Goal: Transaction & Acquisition: Purchase product/service

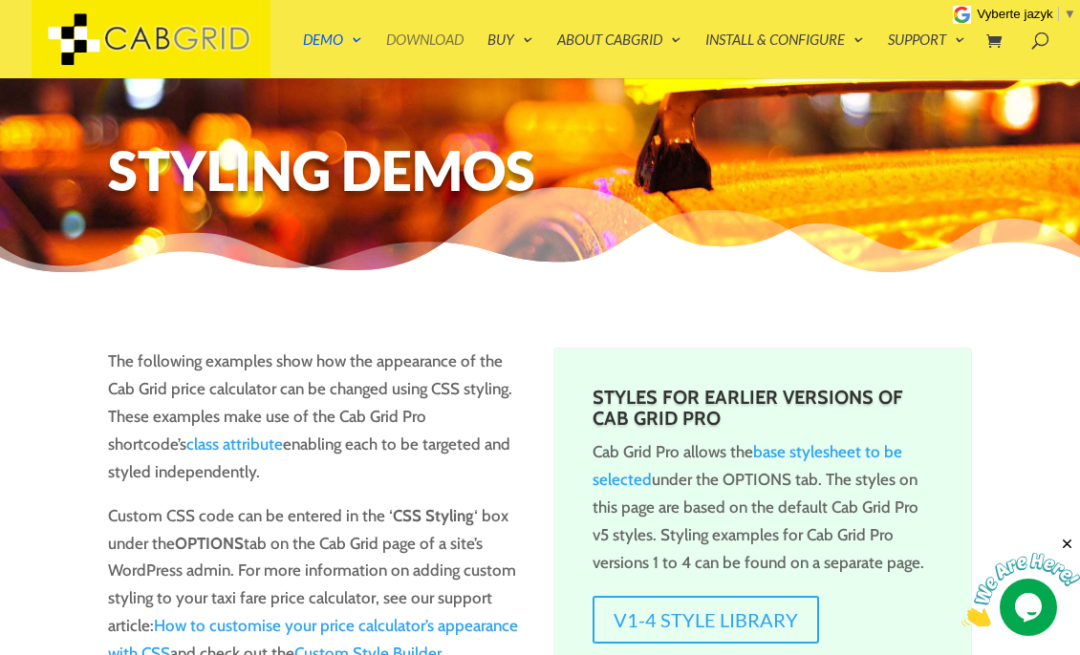
click at [418, 41] on link "Download" at bounding box center [424, 55] width 77 height 46
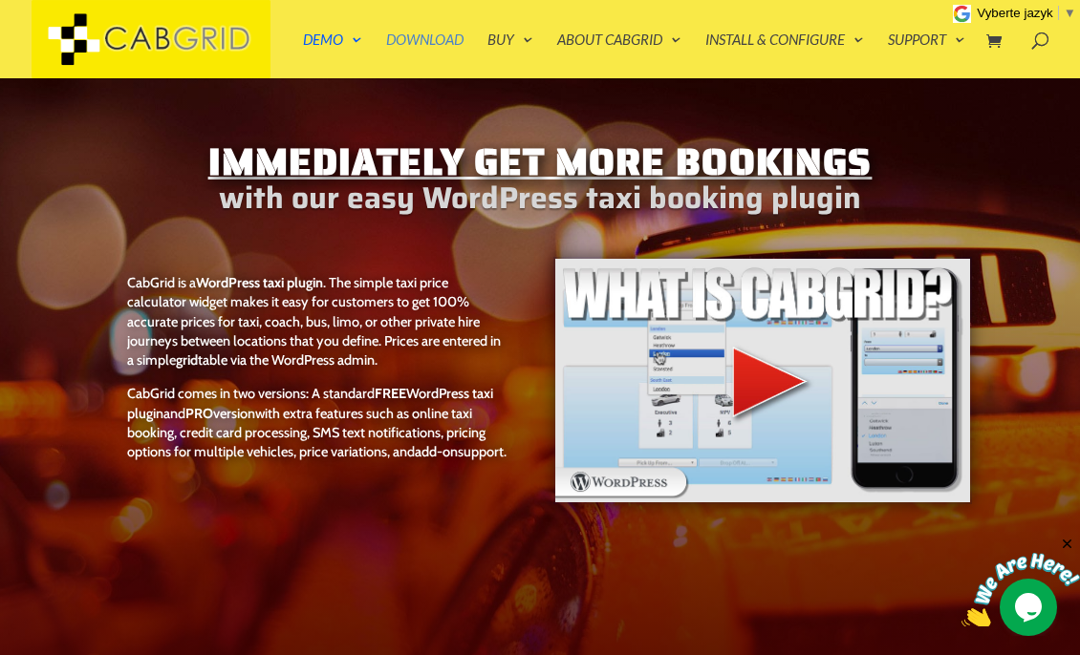
click at [430, 40] on link "Download" at bounding box center [424, 55] width 77 height 46
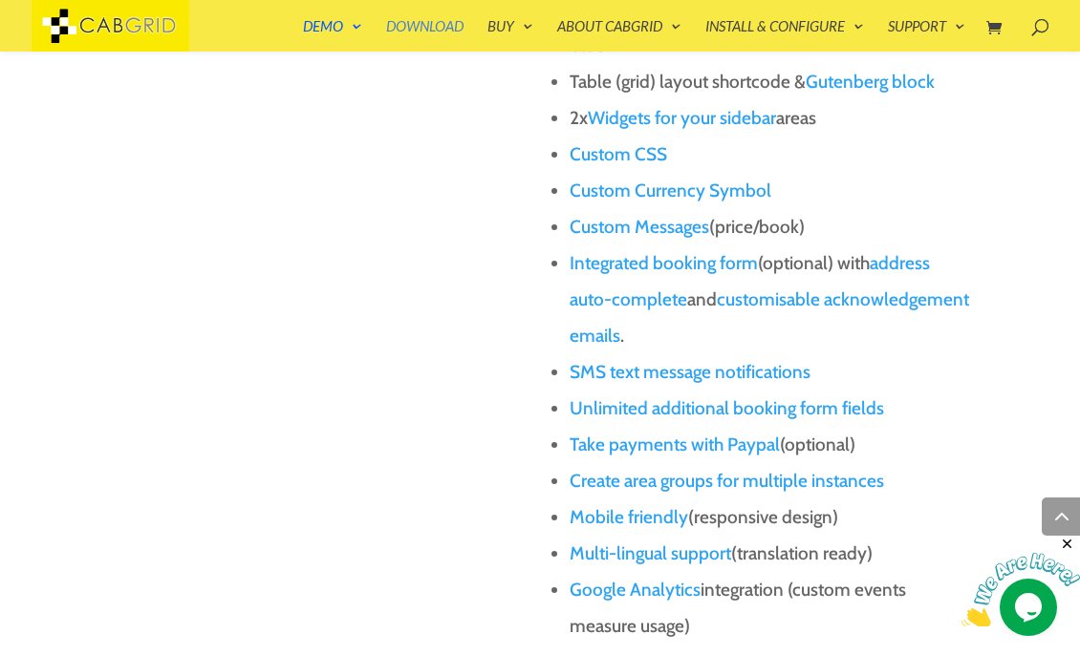
scroll to position [3144, 0]
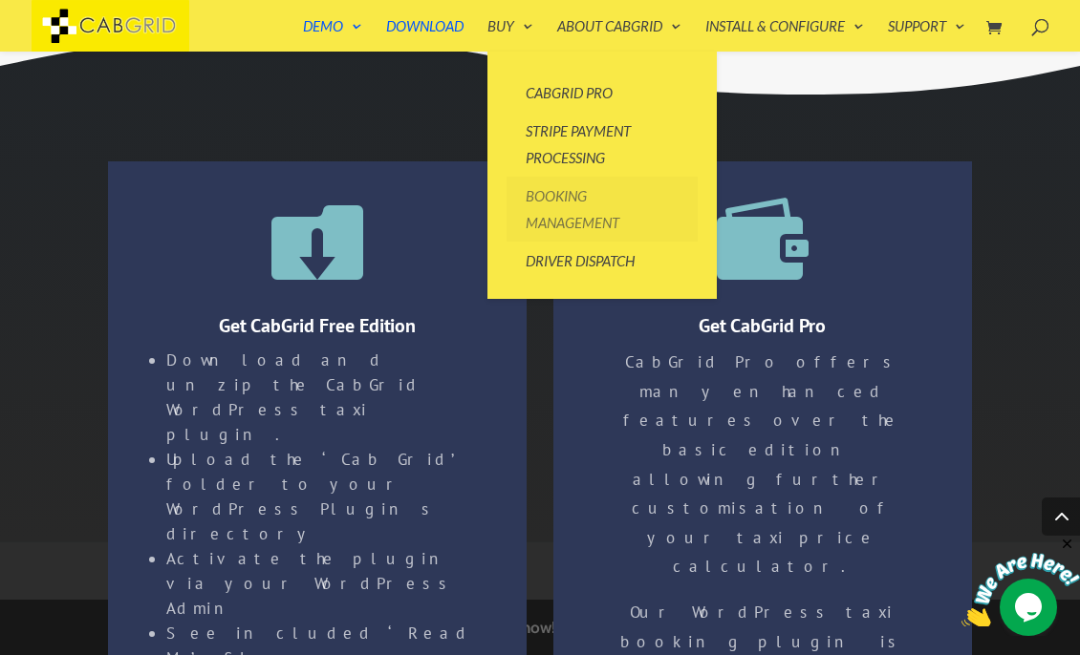
click at [568, 218] on link "Booking Management" at bounding box center [601, 209] width 191 height 65
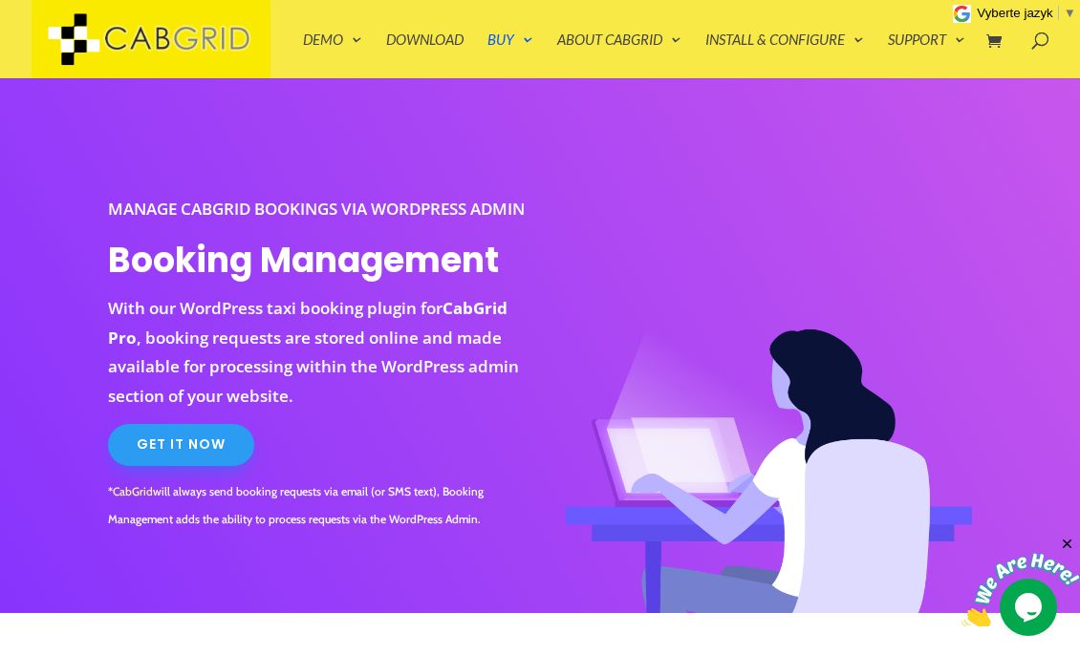
click at [204, 466] on link "Get It Now" at bounding box center [181, 445] width 146 height 42
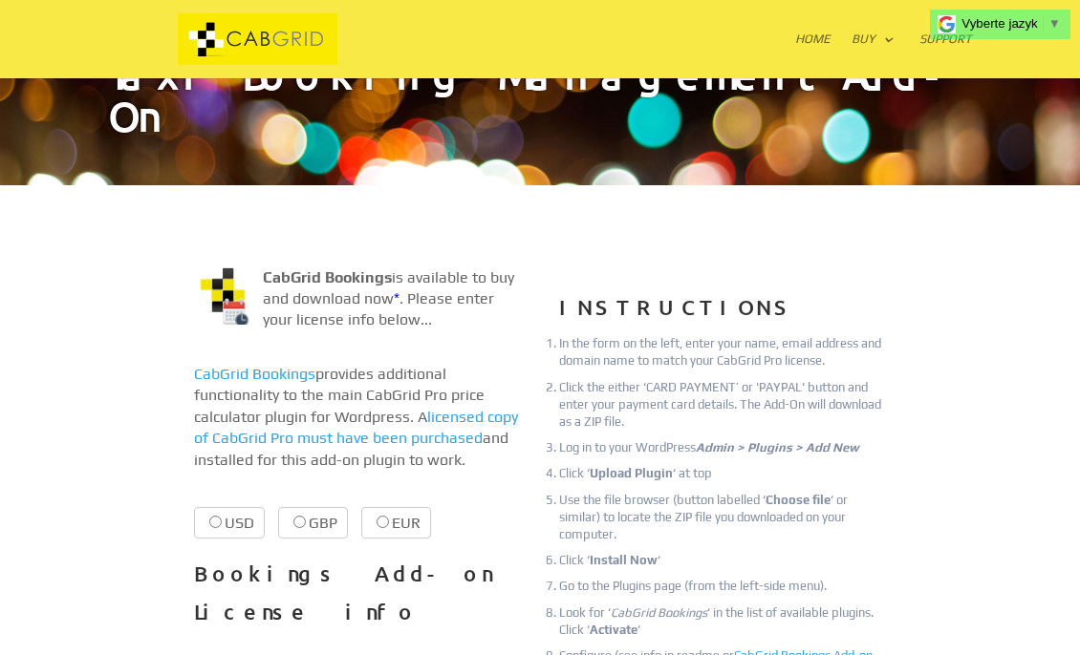
scroll to position [133, 0]
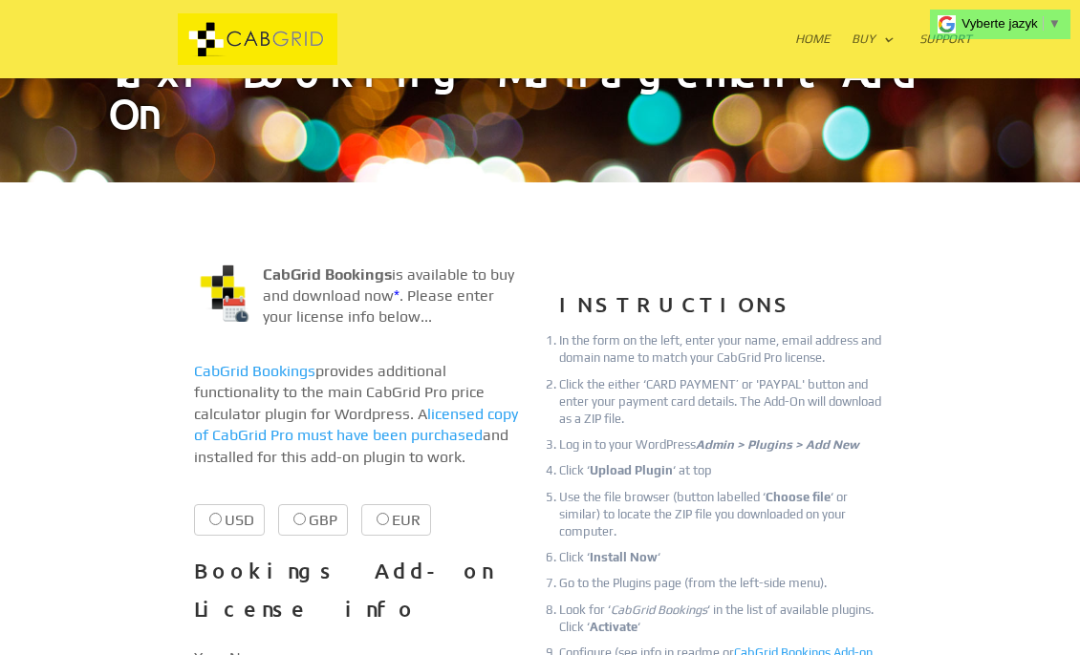
click at [380, 513] on input "EUR €28.99 €28.99" at bounding box center [382, 519] width 12 height 12
radio input "true"
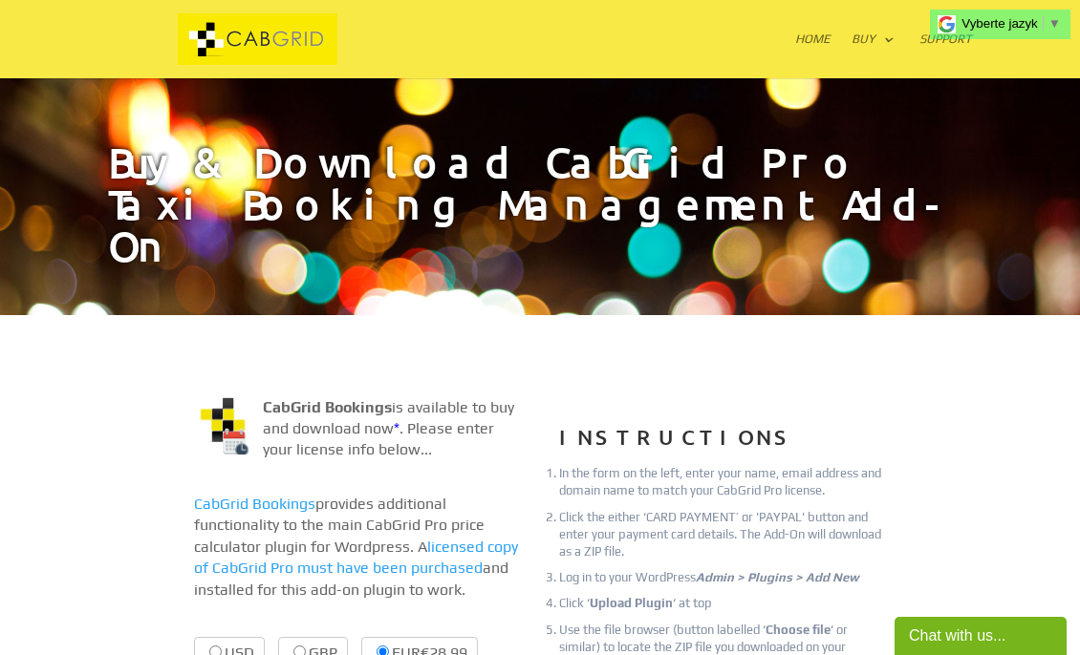
scroll to position [0, 0]
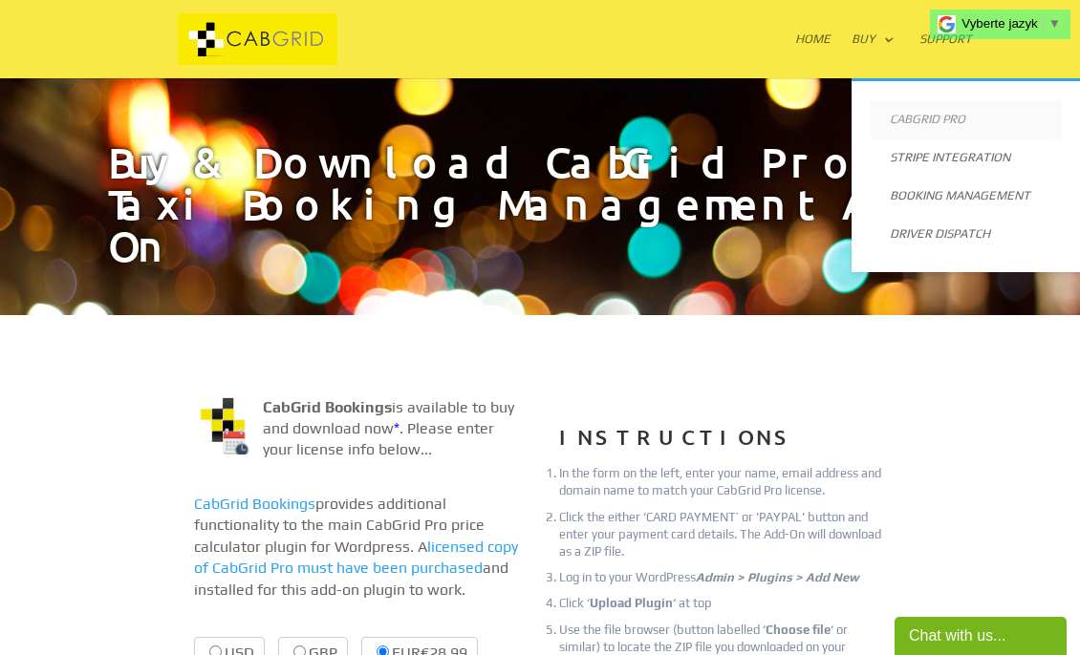
click at [912, 118] on link "CabGrid Pro" at bounding box center [965, 119] width 191 height 38
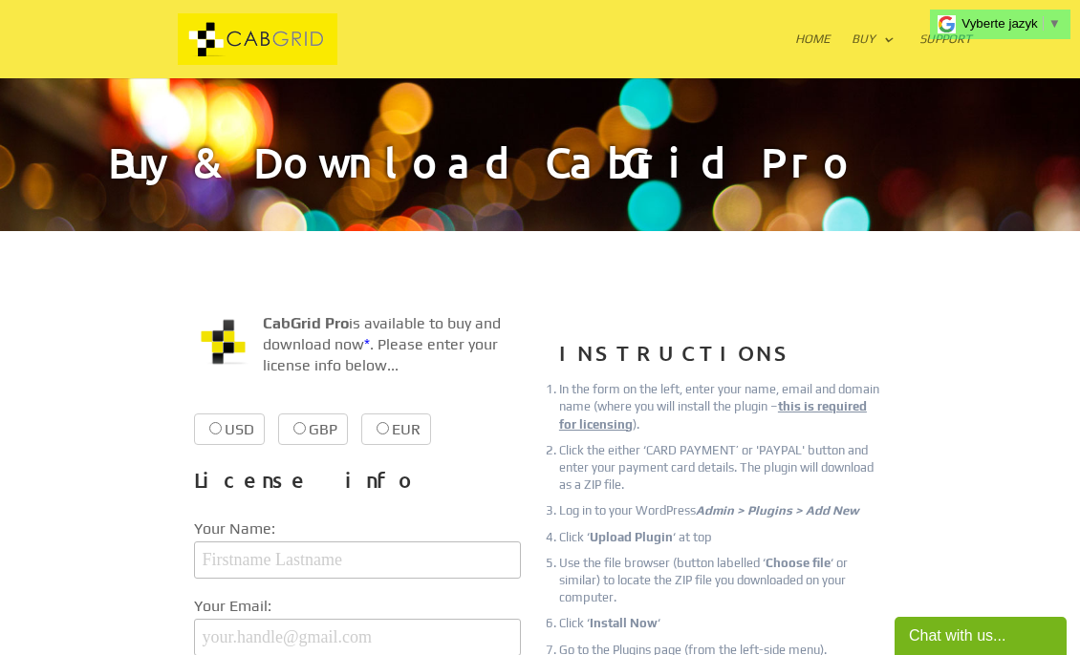
click at [384, 424] on input "EUR €38.99 €38.99" at bounding box center [382, 428] width 12 height 12
radio input "true"
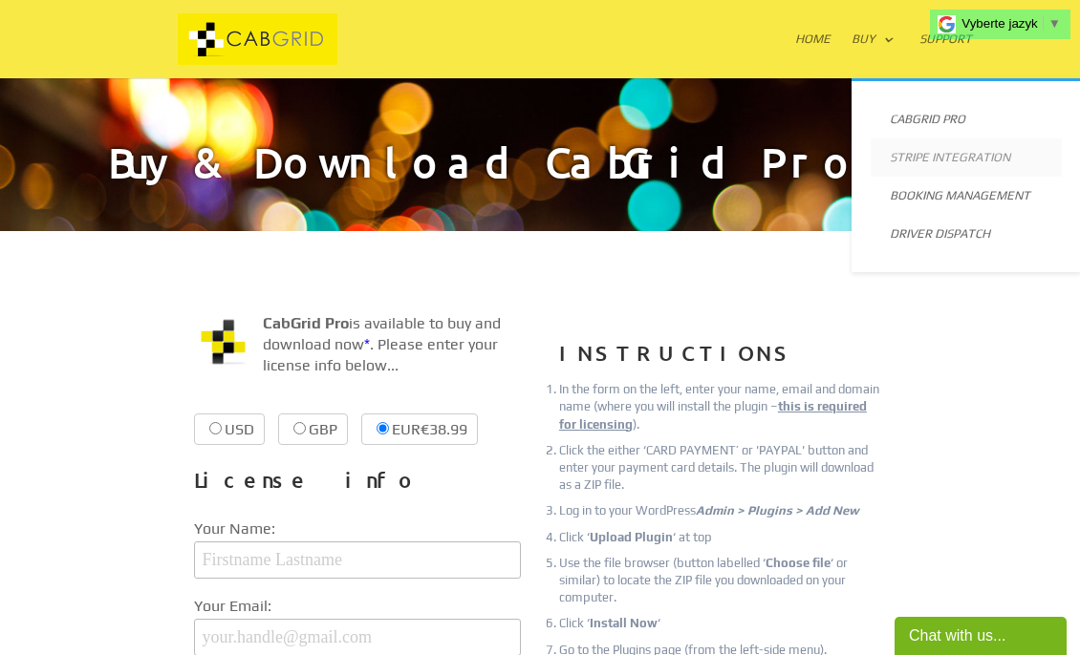
click at [944, 156] on link "Stripe Integration" at bounding box center [965, 158] width 191 height 38
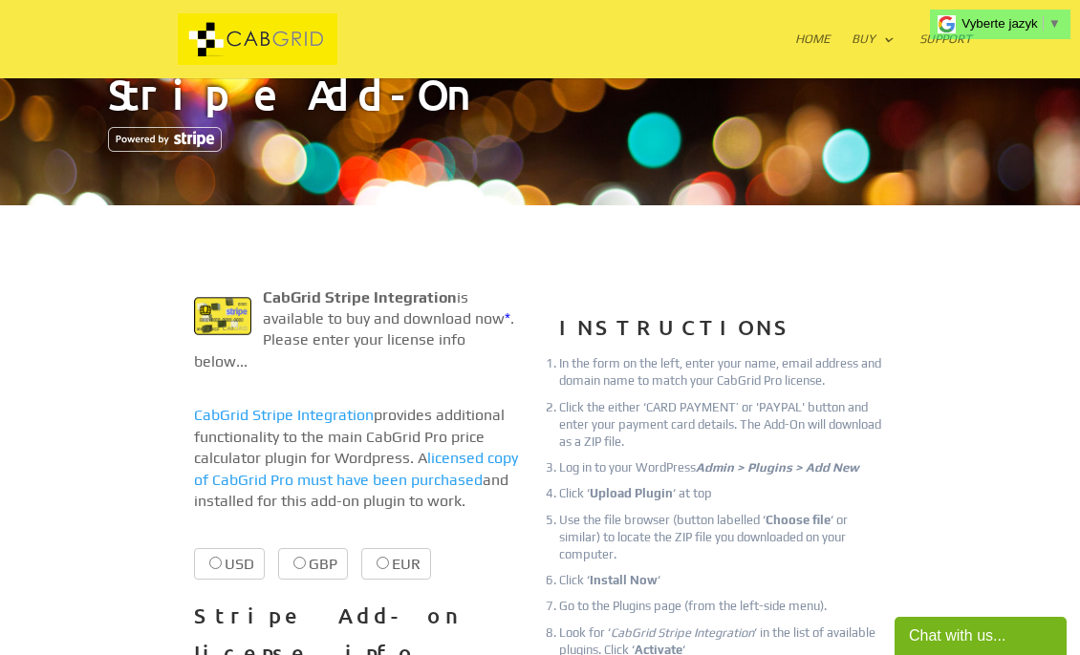
scroll to position [115, 0]
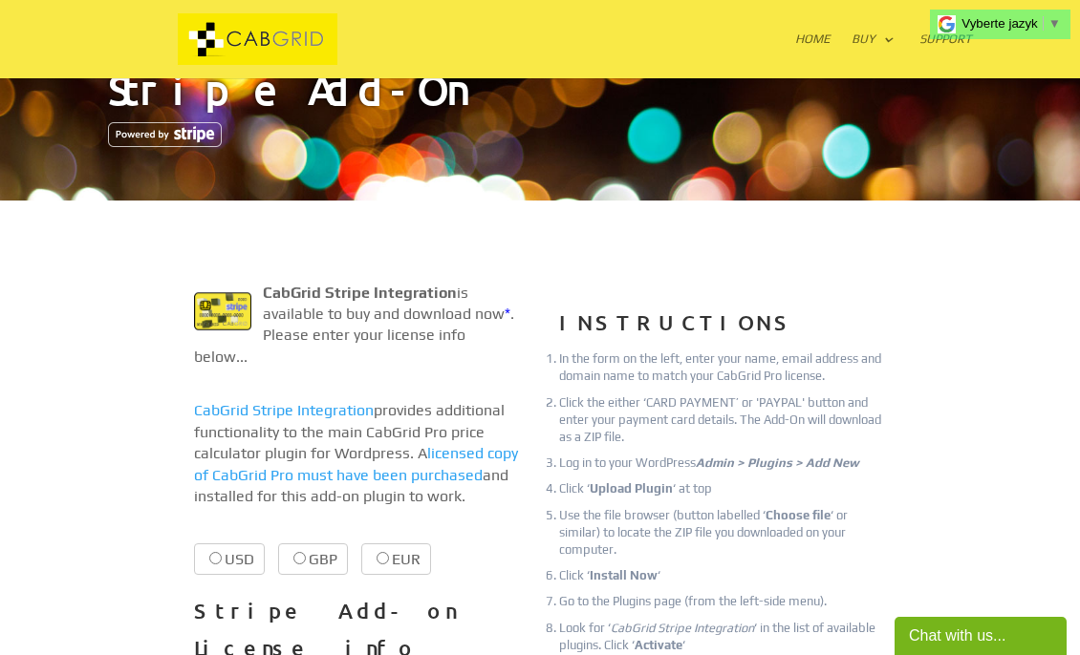
click at [380, 552] on input "EUR €8.99 €8.99" at bounding box center [382, 558] width 12 height 12
radio input "true"
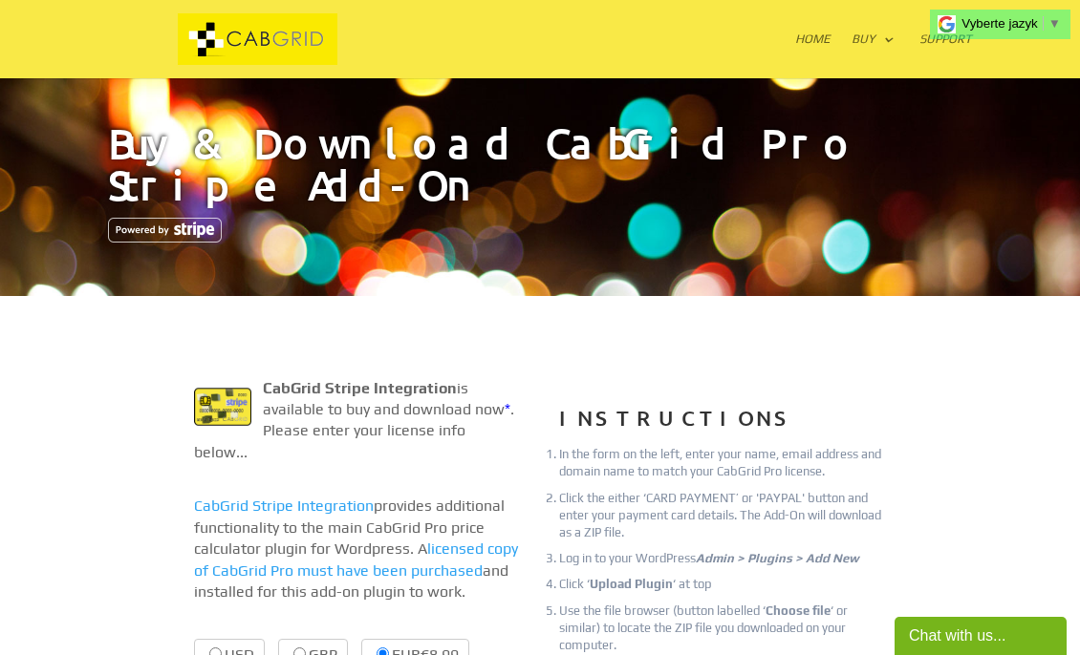
scroll to position [0, 0]
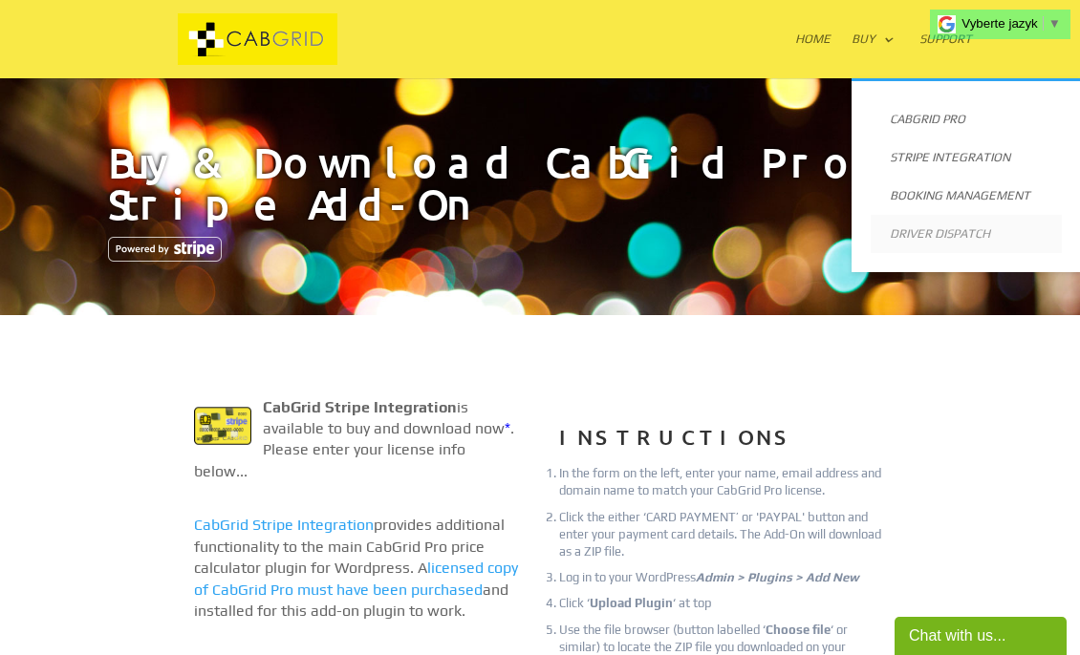
click at [925, 235] on link "Driver Dispatch" at bounding box center [965, 234] width 191 height 38
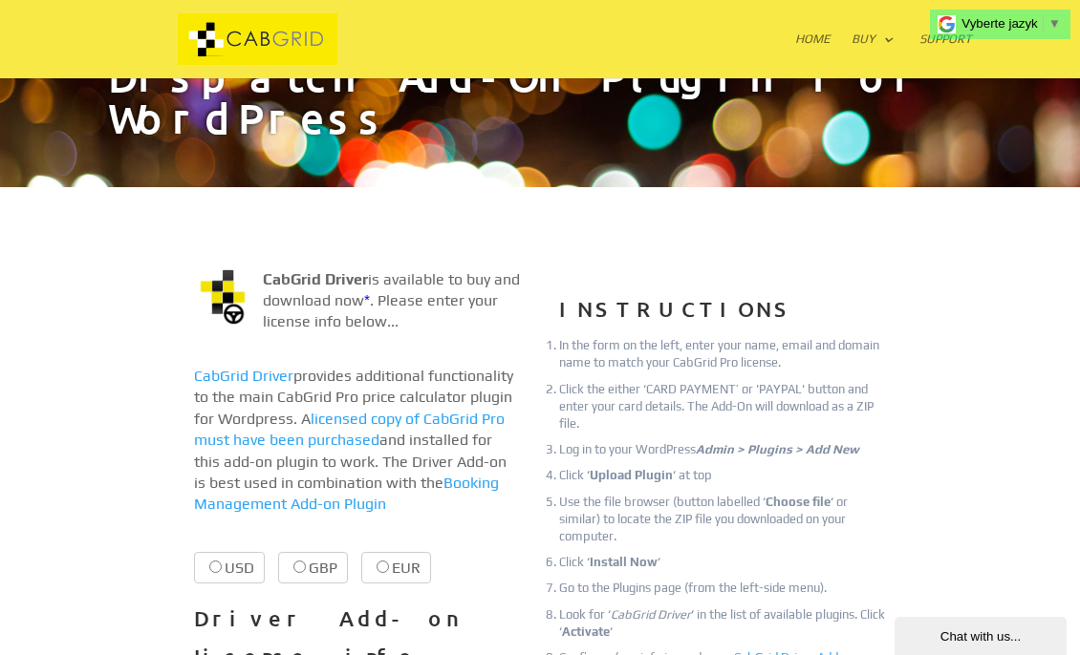
scroll to position [156, 0]
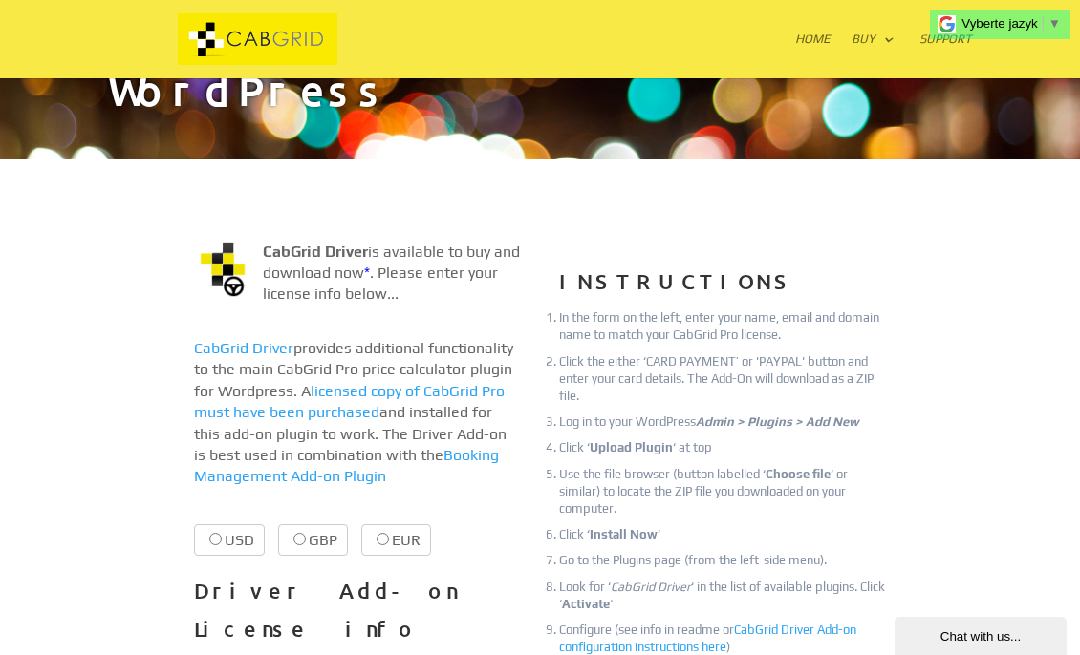
click at [383, 533] on input "EUR €18.99 €18.99" at bounding box center [382, 539] width 12 height 12
radio input "true"
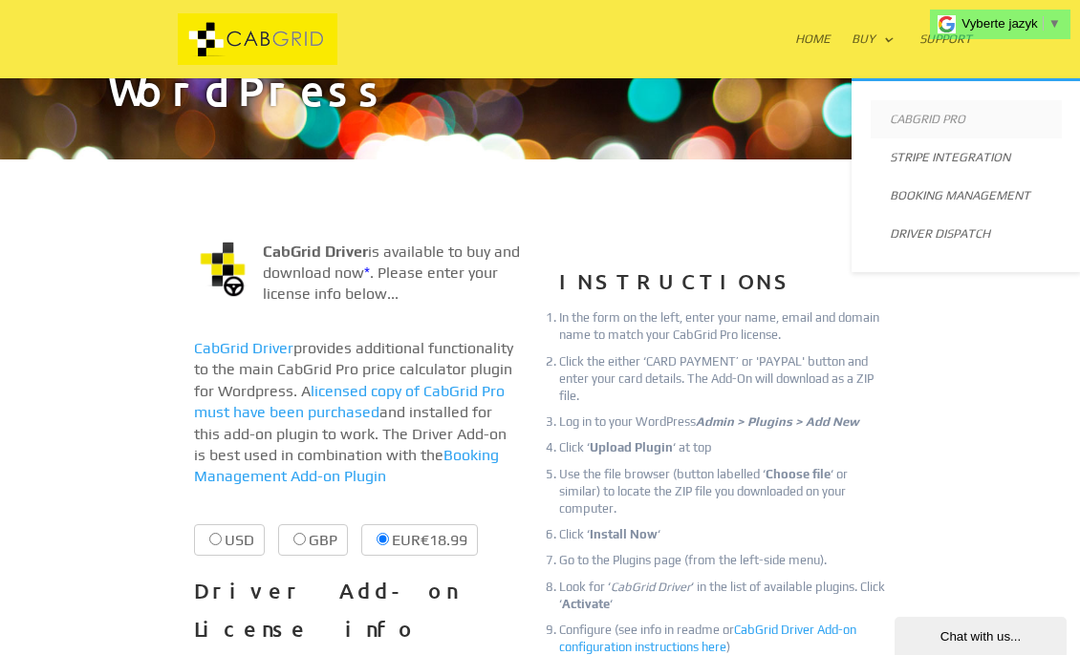
click at [921, 120] on link "CabGrid Pro" at bounding box center [965, 119] width 191 height 38
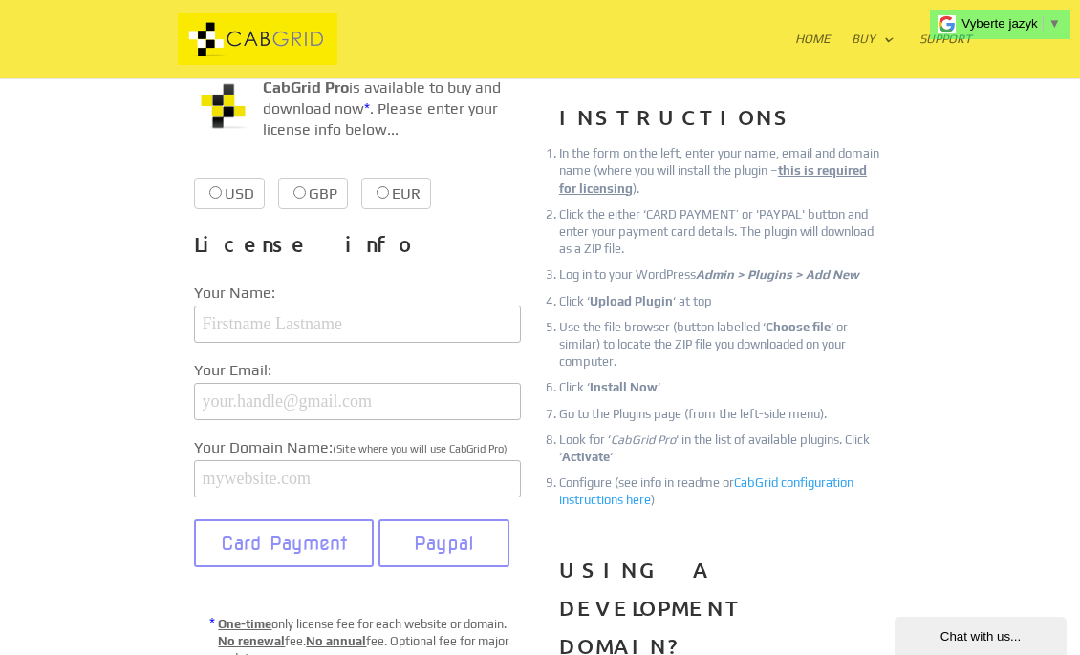
scroll to position [238, 0]
click at [382, 185] on input "EUR €38.99 €38.99" at bounding box center [382, 190] width 12 height 12
radio input "true"
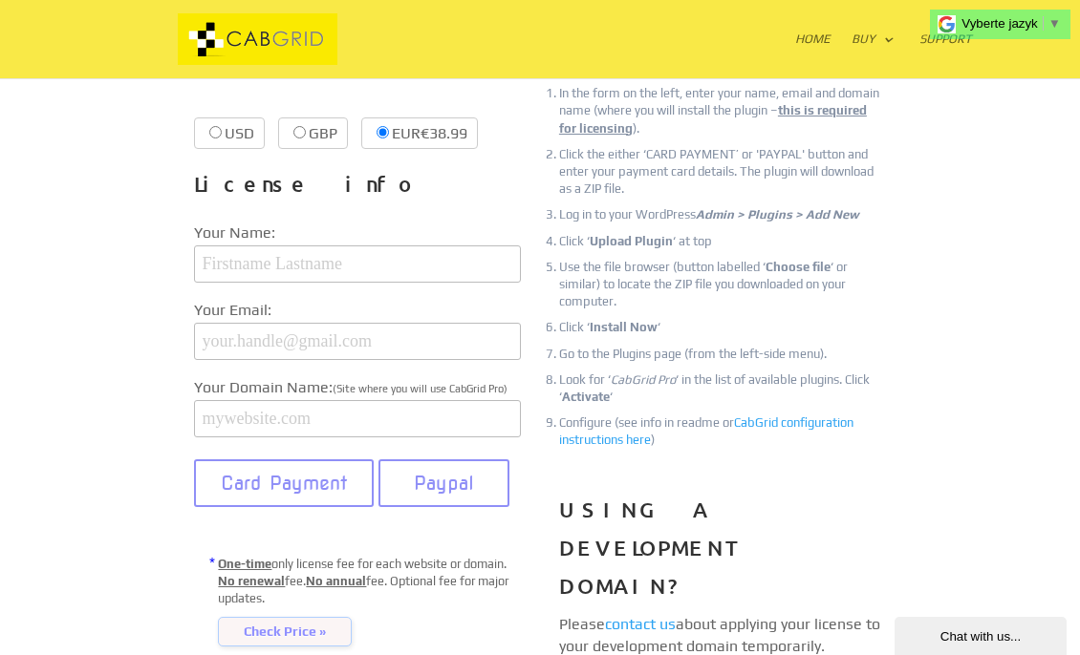
scroll to position [305, 0]
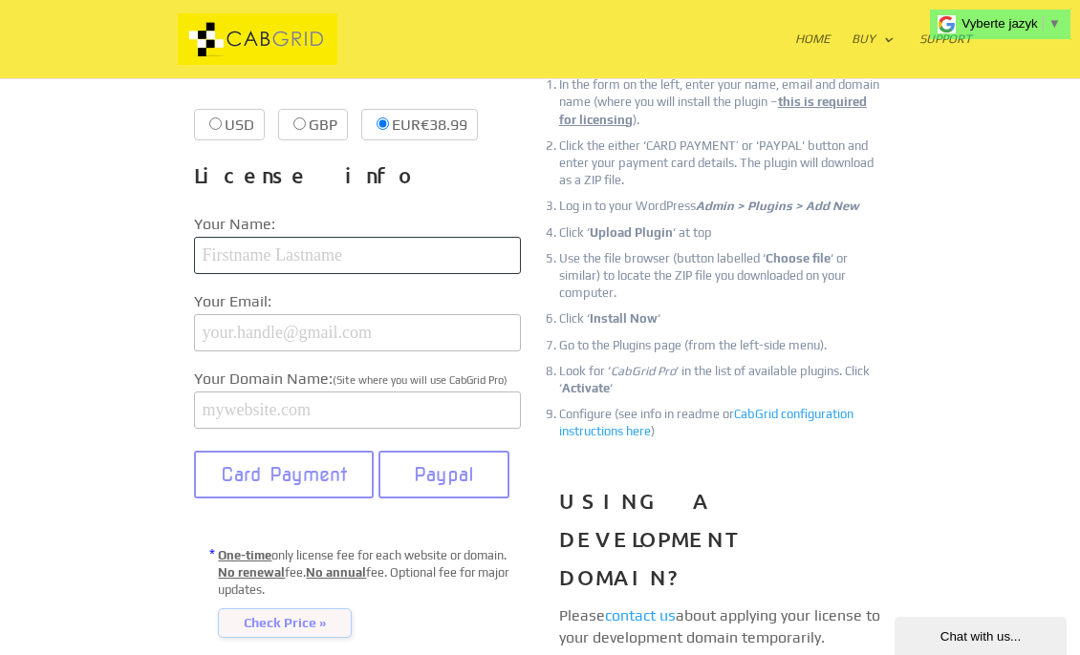
click at [306, 263] on input "text" at bounding box center [357, 255] width 327 height 37
type input "[PERSON_NAME]"
click at [240, 339] on input "email" at bounding box center [357, 332] width 327 height 37
paste input "[EMAIL_ADDRESS][DOMAIN_NAME]"
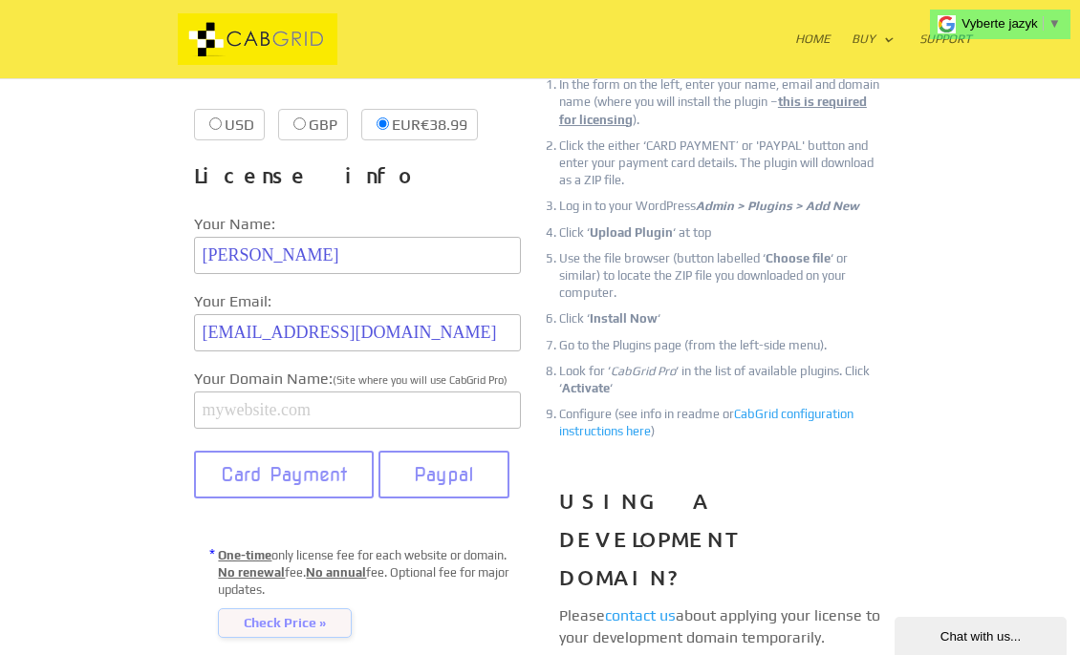
drag, startPoint x: 268, startPoint y: 345, endPoint x: 350, endPoint y: 340, distance: 82.3
click at [350, 340] on input "[EMAIL_ADDRESS][DOMAIN_NAME]" at bounding box center [357, 332] width 327 height 37
drag, startPoint x: 359, startPoint y: 341, endPoint x: 268, endPoint y: 341, distance: 91.7
click at [268, 341] on input "[EMAIL_ADDRESS][DOMAIN_NAME]" at bounding box center [357, 332] width 327 height 37
type input "[EMAIL_ADDRESS][DOMAIN_NAME]"
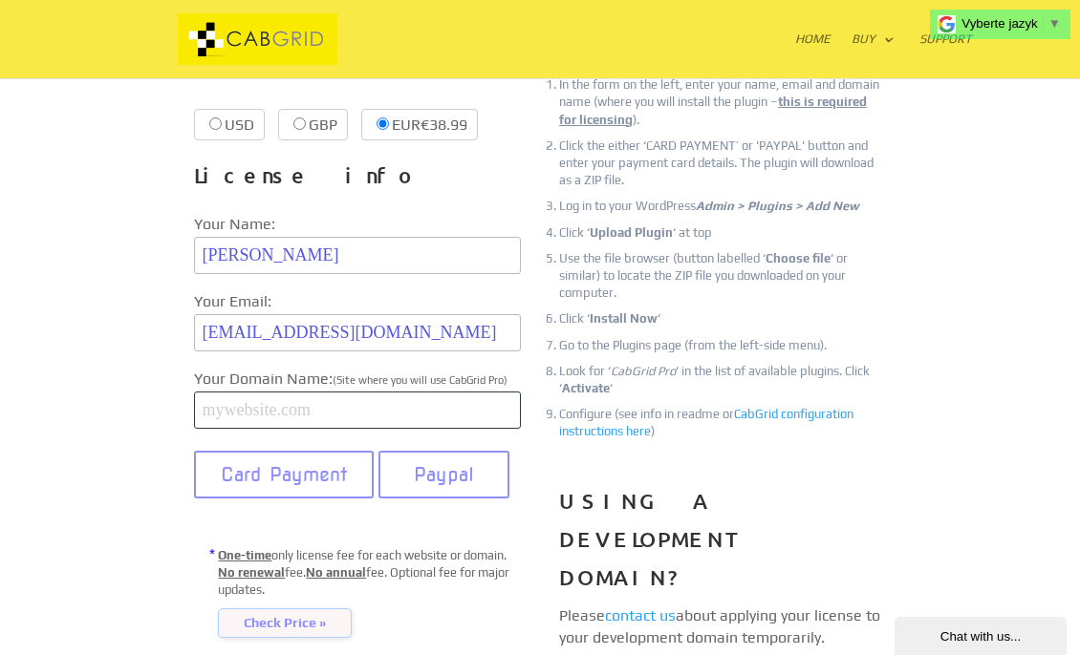
click at [287, 429] on input "text" at bounding box center [357, 410] width 327 height 37
paste input "[DOMAIN_NAME]"
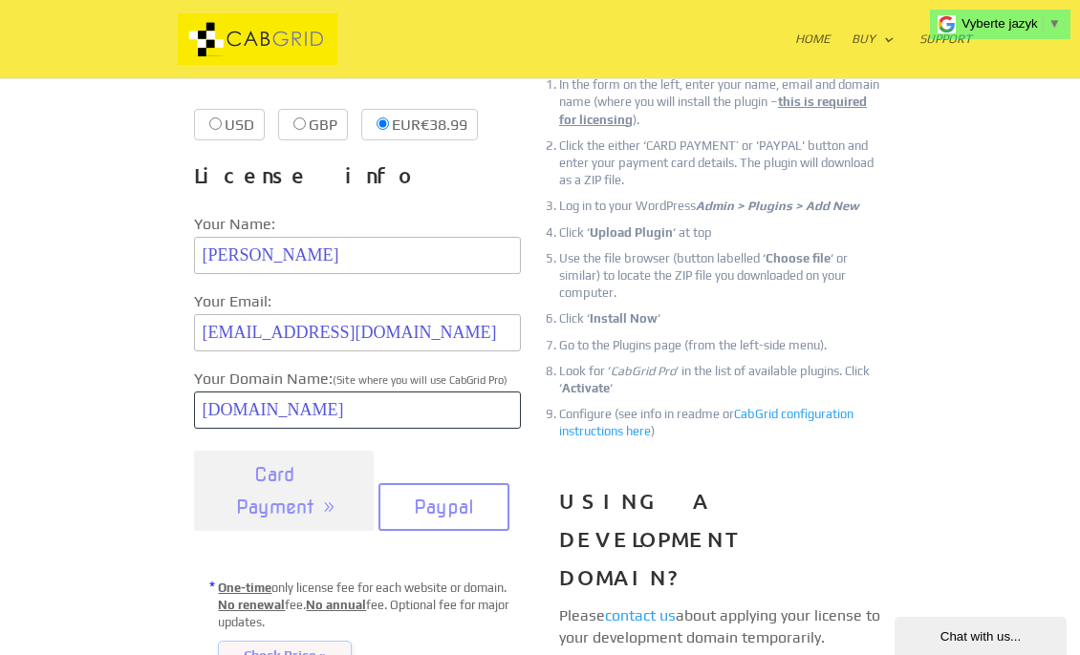
type input "[DOMAIN_NAME]"
click at [291, 500] on button "Card Payment" at bounding box center [284, 491] width 180 height 80
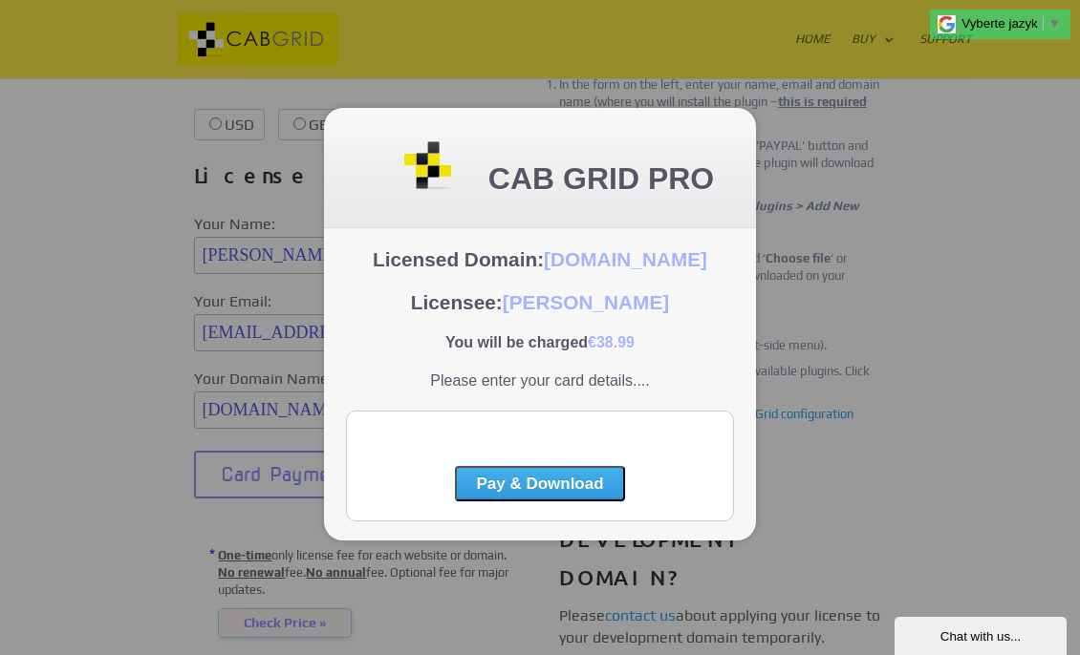
scroll to position [0, 0]
click at [543, 482] on button "Pay & Download" at bounding box center [539, 483] width 169 height 35
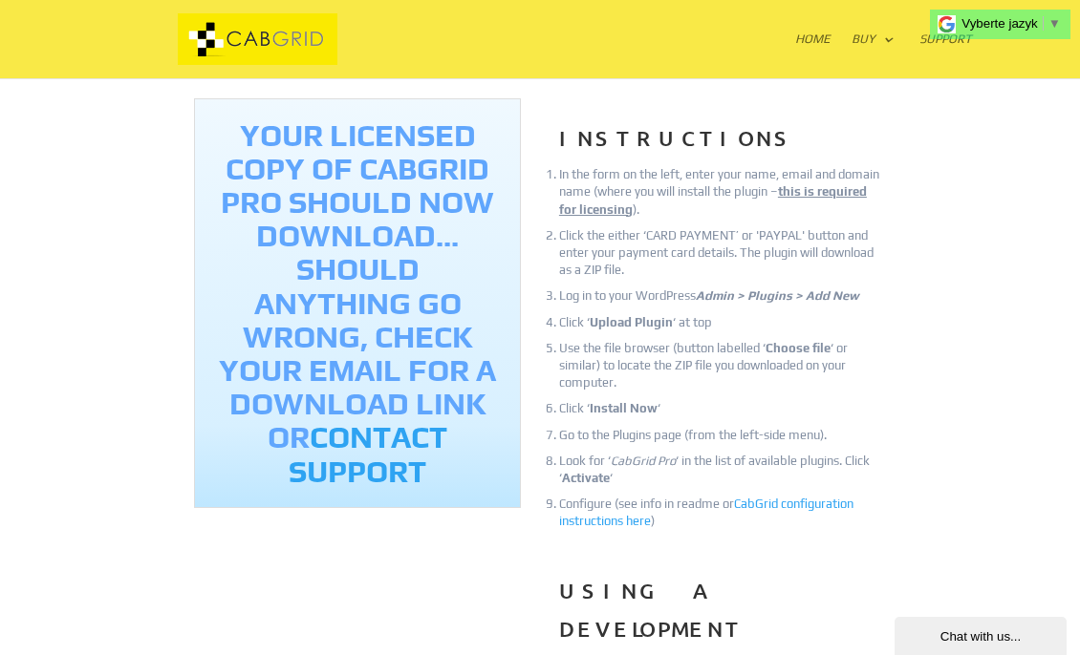
scroll to position [212, 0]
